Goal: Use online tool/utility: Utilize a website feature to perform a specific function

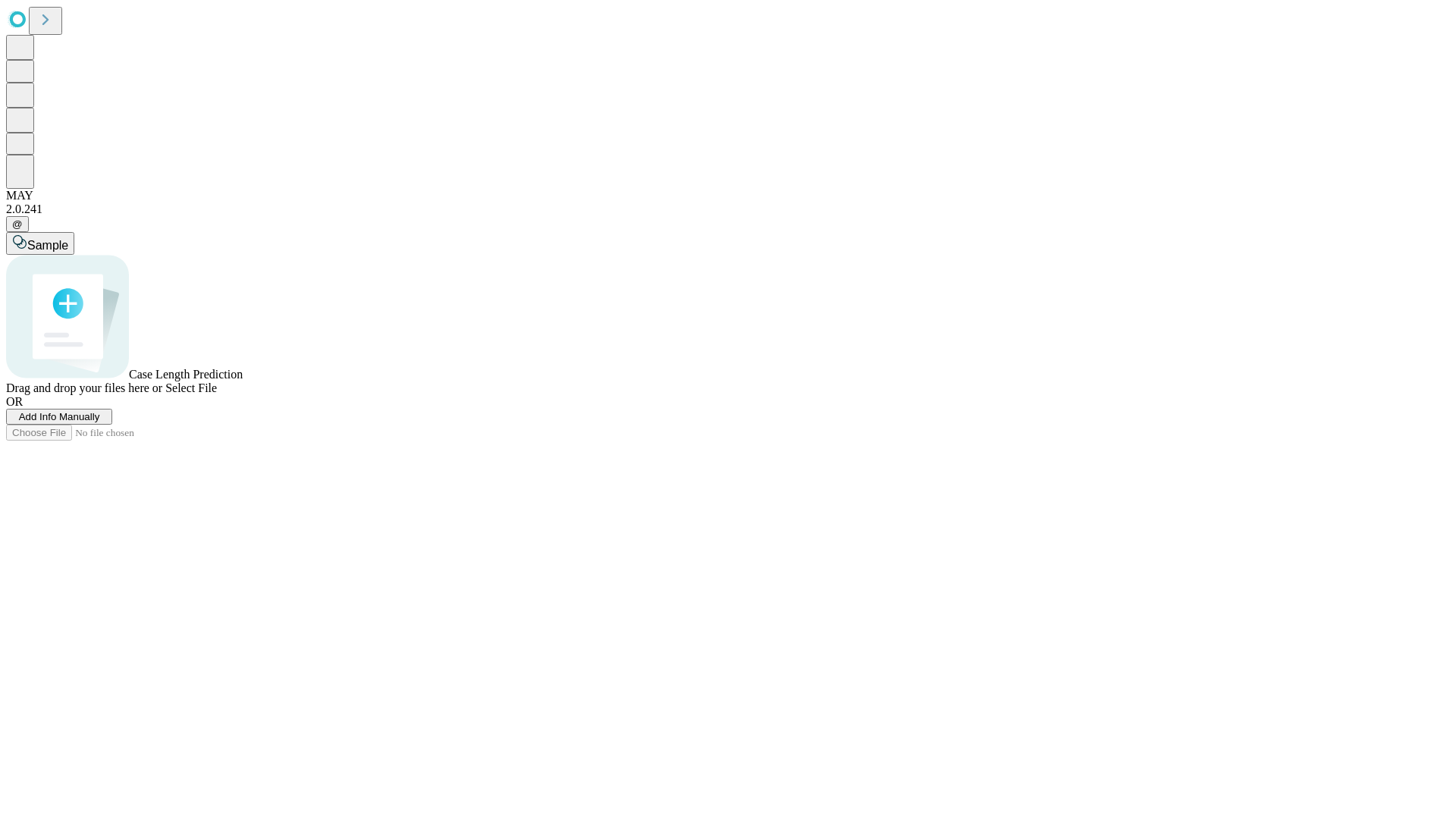
click at [217, 395] on span "Select File" at bounding box center [191, 388] width 51 height 13
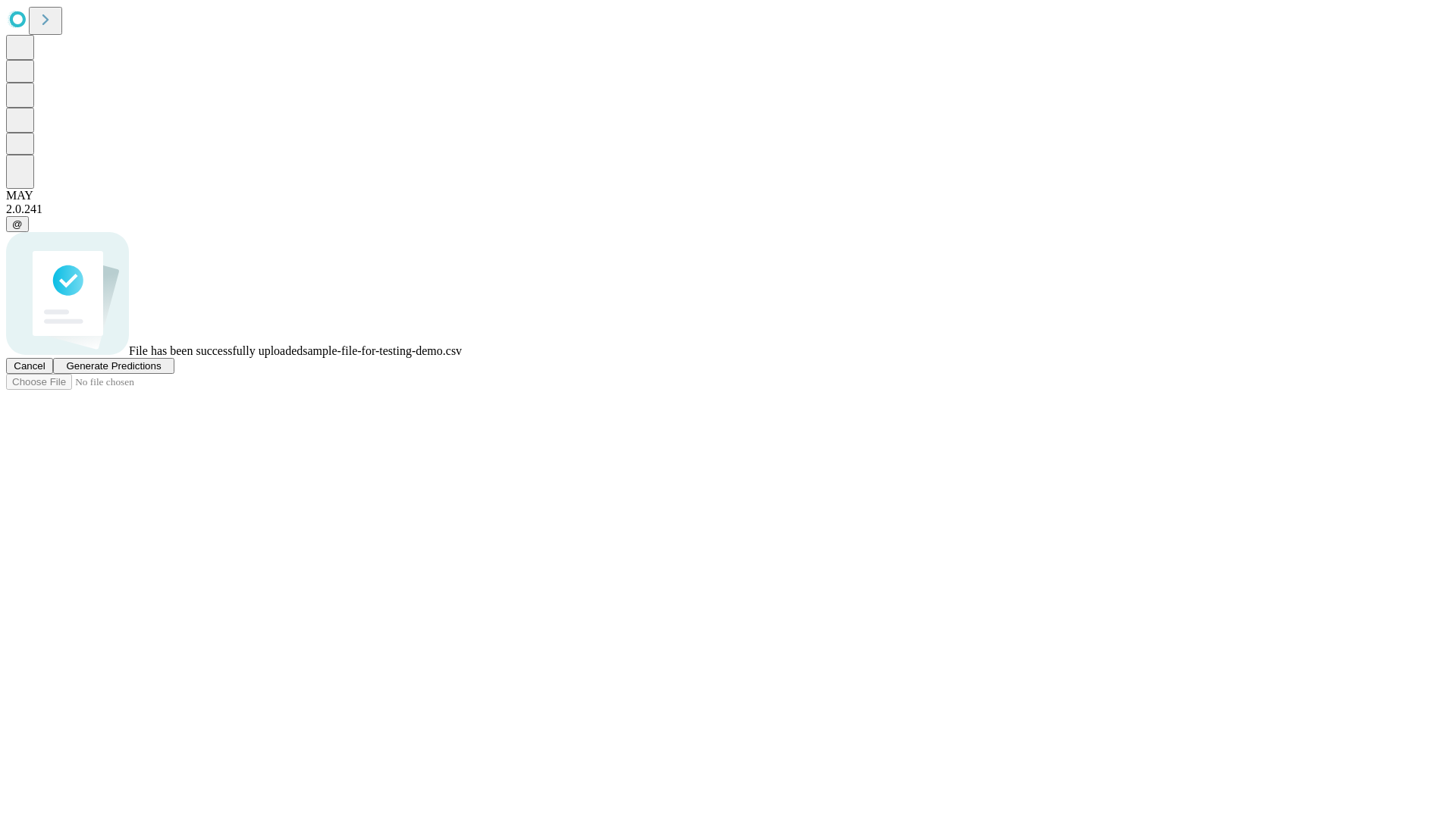
click at [161, 372] on span "Generate Predictions" at bounding box center [112, 366] width 94 height 11
